Goal: Check status: Check status

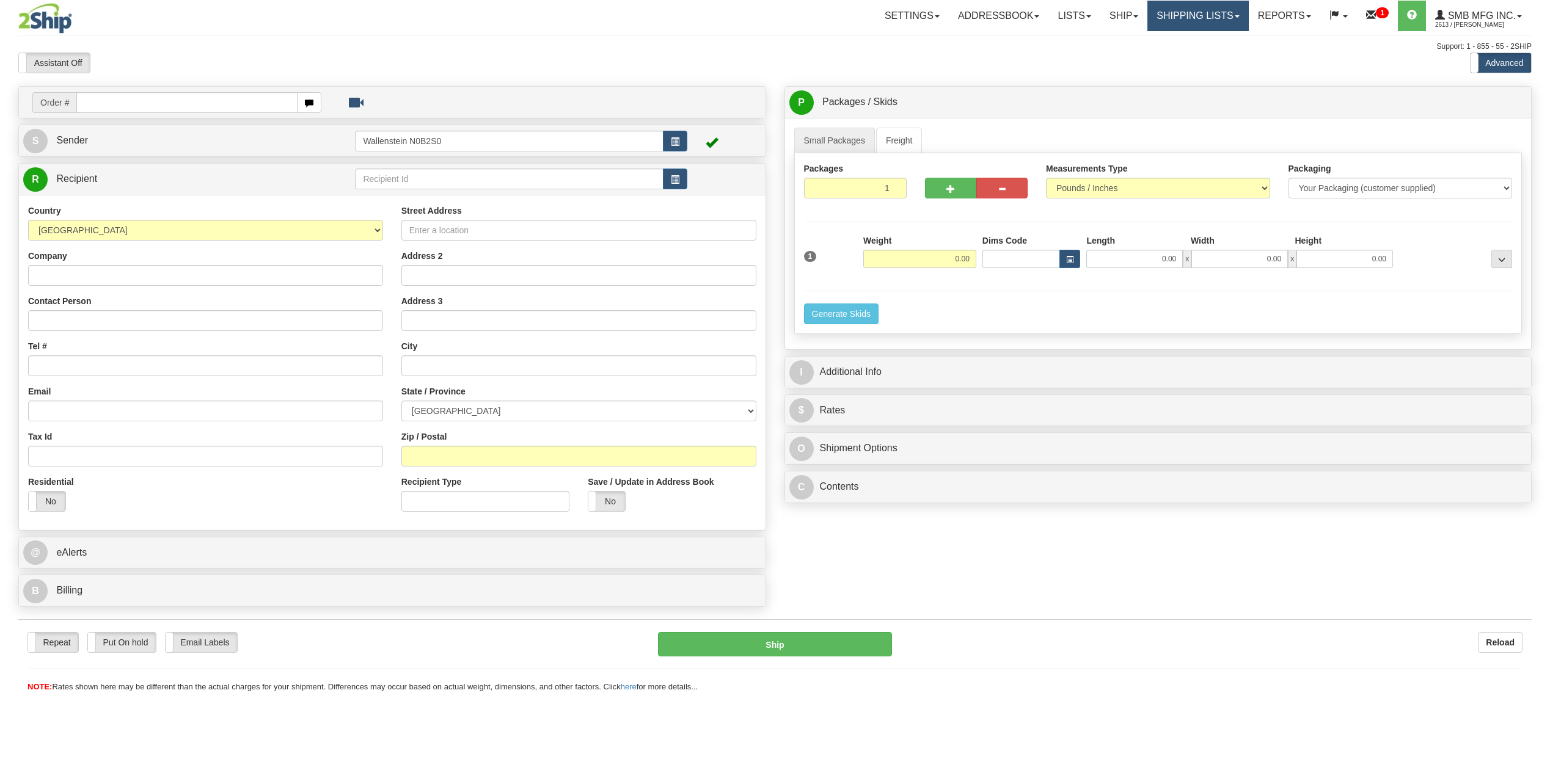
click at [1183, 8] on link "Shipping lists" at bounding box center [1198, 16] width 101 height 31
click at [1195, 58] on span "Search Shipment History" at bounding box center [1188, 59] width 94 height 9
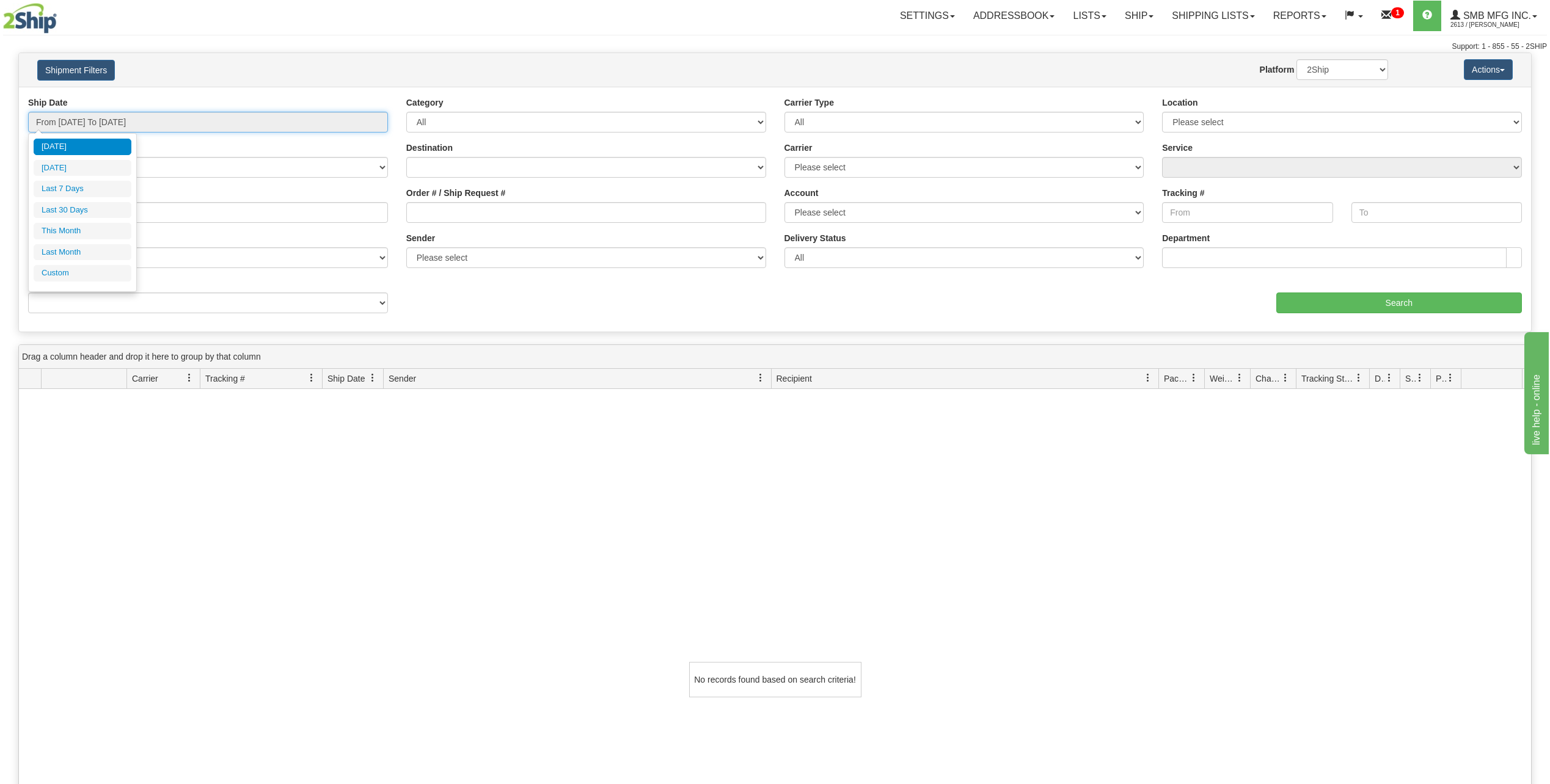
click at [74, 123] on input "From [DATE] To [DATE]" at bounding box center [207, 122] width 359 height 21
click at [1232, 23] on link "Shipping lists" at bounding box center [1213, 16] width 101 height 31
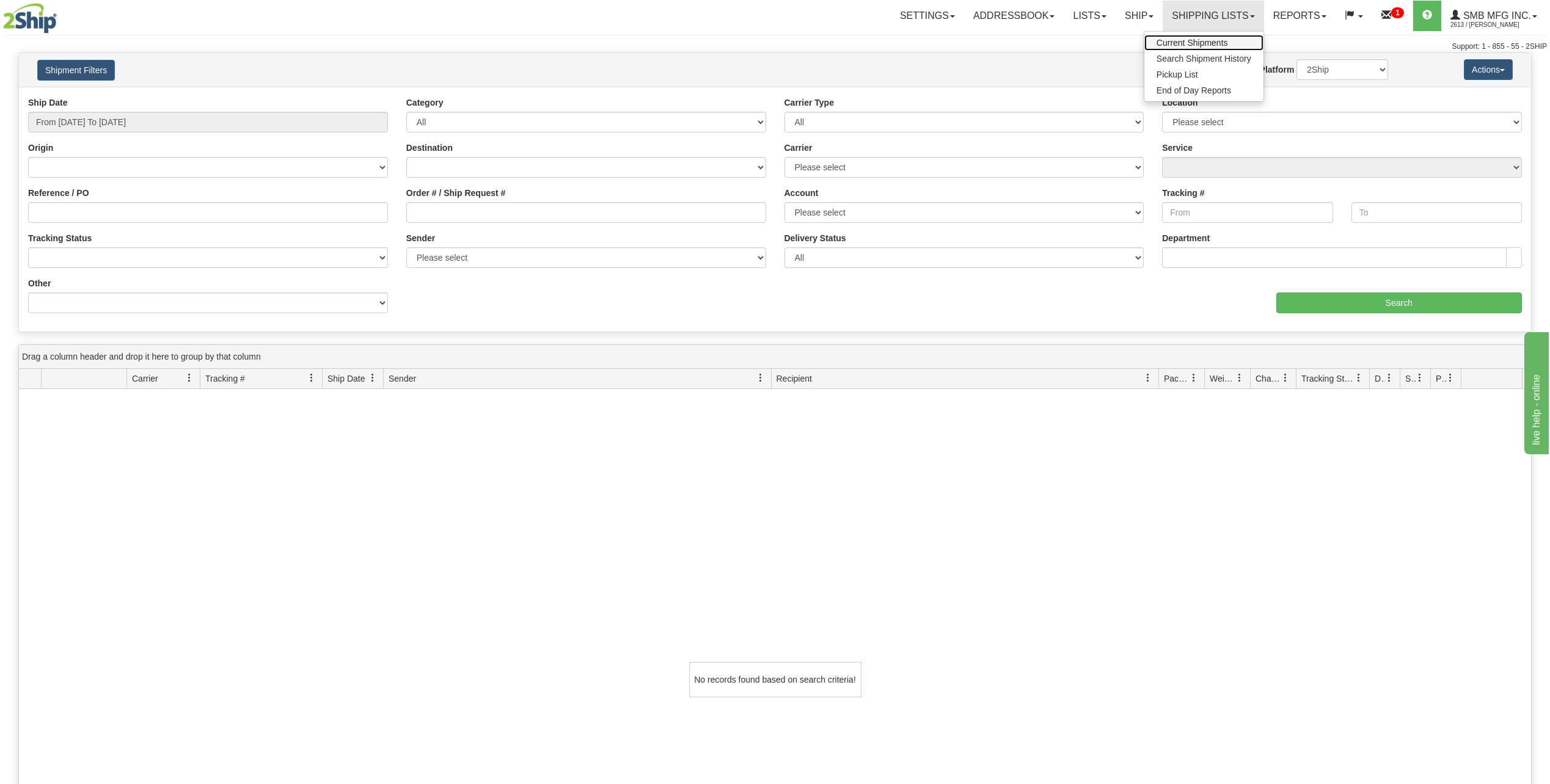
click at [1174, 41] on span "Current Shipments" at bounding box center [1192, 43] width 72 height 9
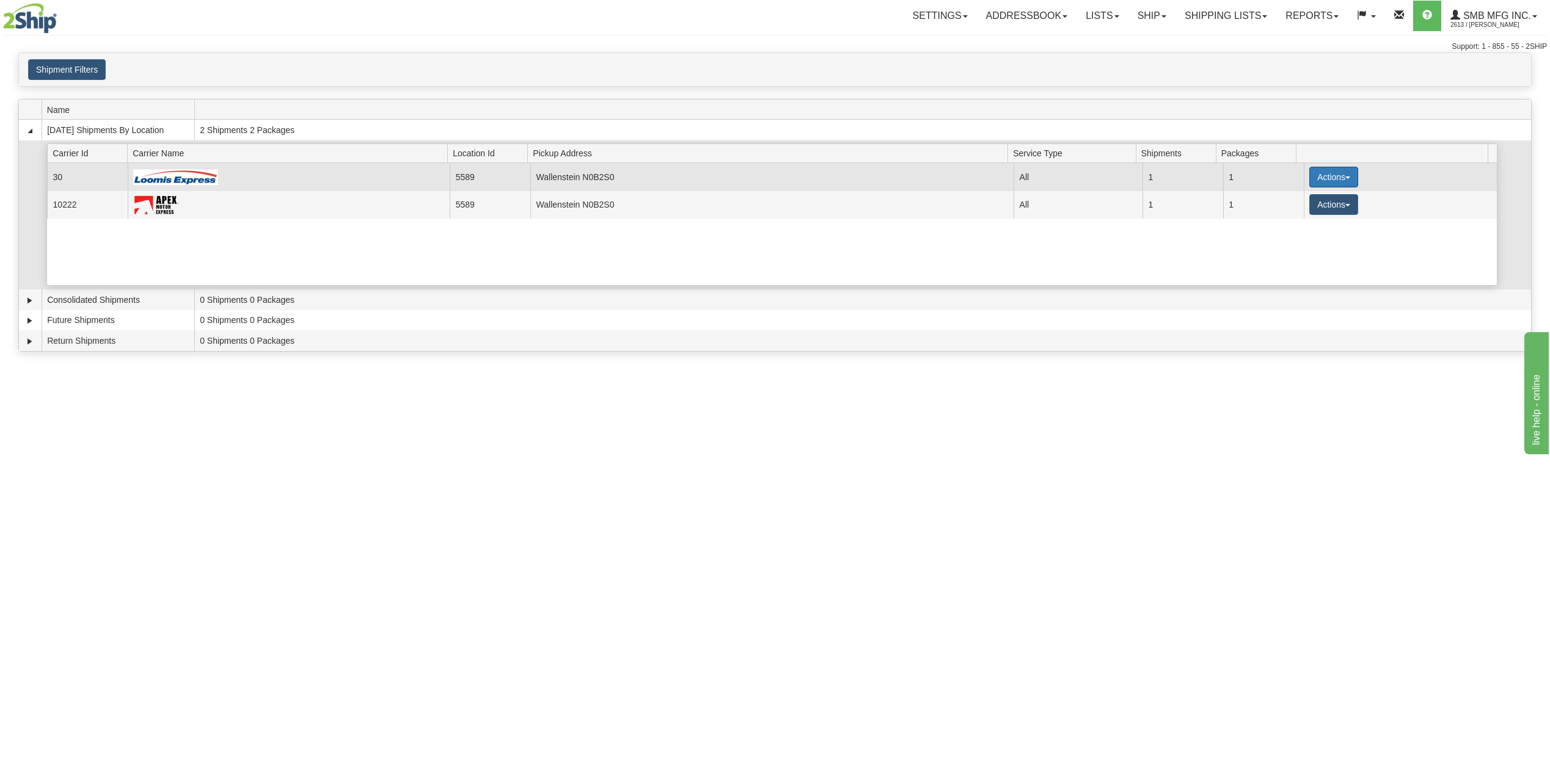
click at [1331, 175] on button "Actions" at bounding box center [1333, 177] width 49 height 21
click at [1306, 206] on link "Details" at bounding box center [1308, 200] width 98 height 16
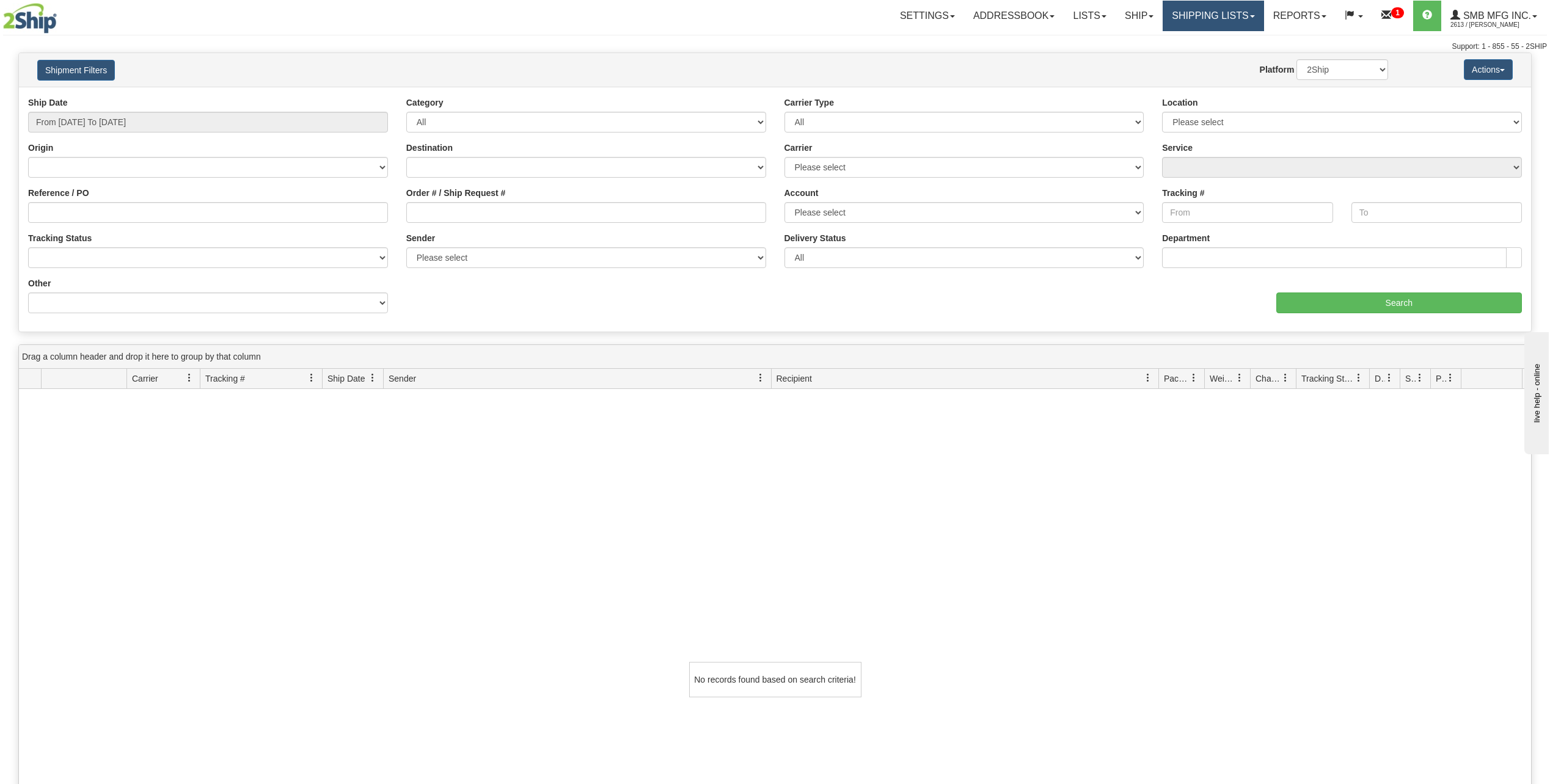
click at [1180, 15] on link "Shipping lists" at bounding box center [1213, 16] width 101 height 31
click at [1187, 63] on span "Search Shipment History" at bounding box center [1204, 59] width 94 height 9
click at [83, 118] on input "From [DATE] To [DATE]" at bounding box center [207, 122] width 359 height 21
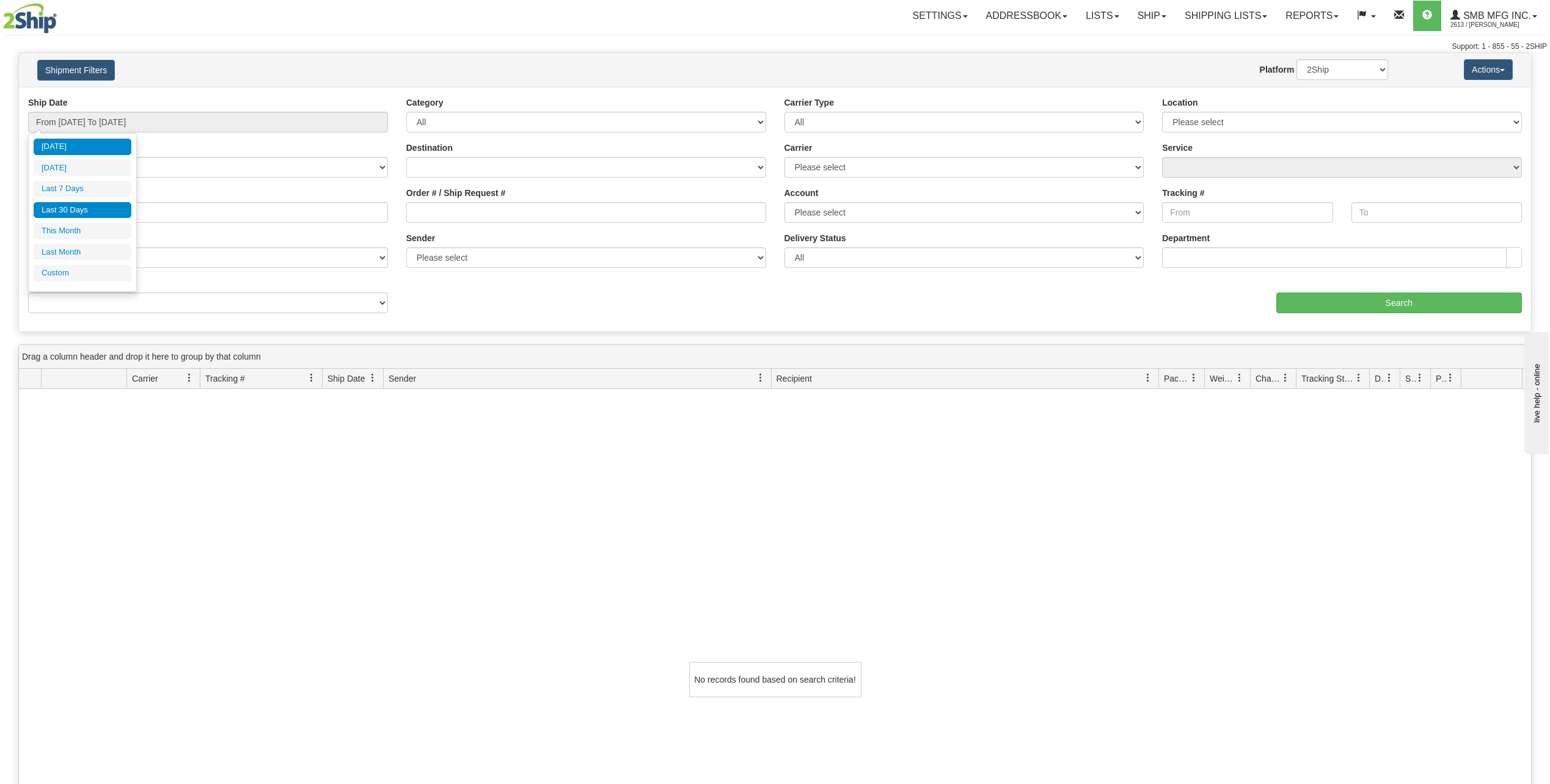
click at [54, 206] on li "Last 30 Days" at bounding box center [82, 211] width 98 height 17
type input "From 08/17/2025 To 09/15/2025"
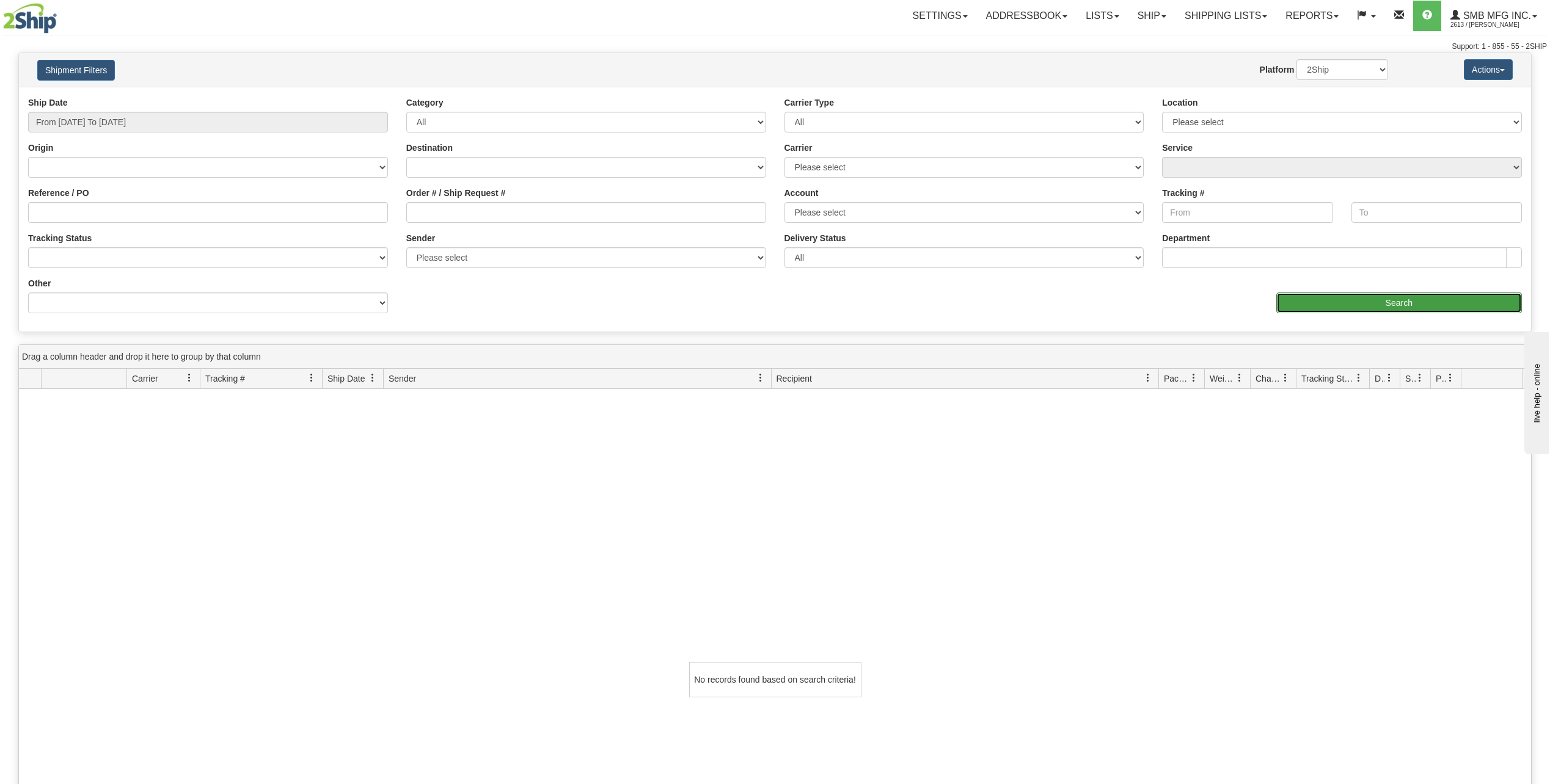
click at [1414, 308] on input "Search" at bounding box center [1400, 302] width 247 height 21
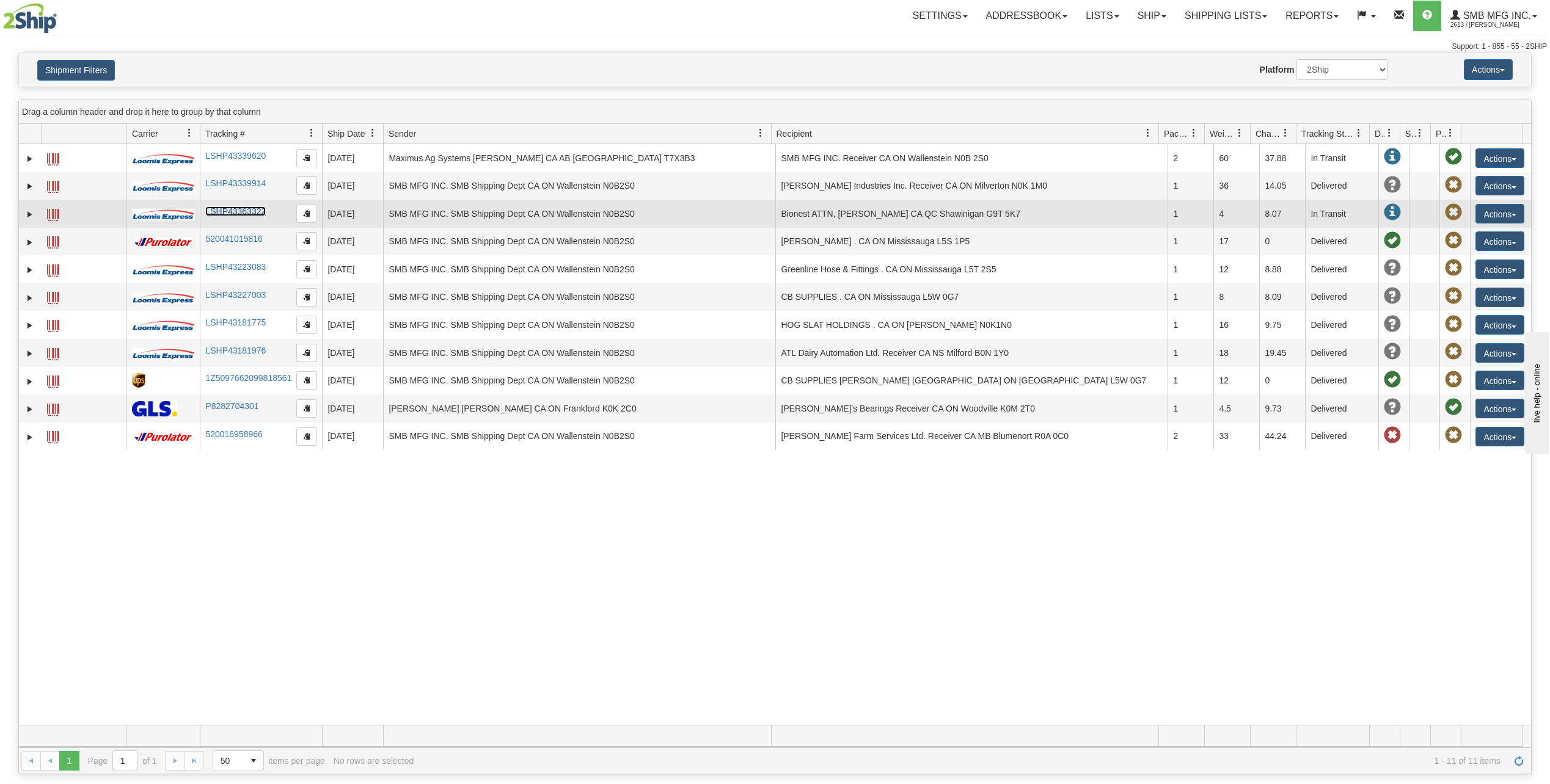
click at [218, 207] on link "LSHP43363322" at bounding box center [235, 211] width 61 height 9
